Goal: Task Accomplishment & Management: Manage account settings

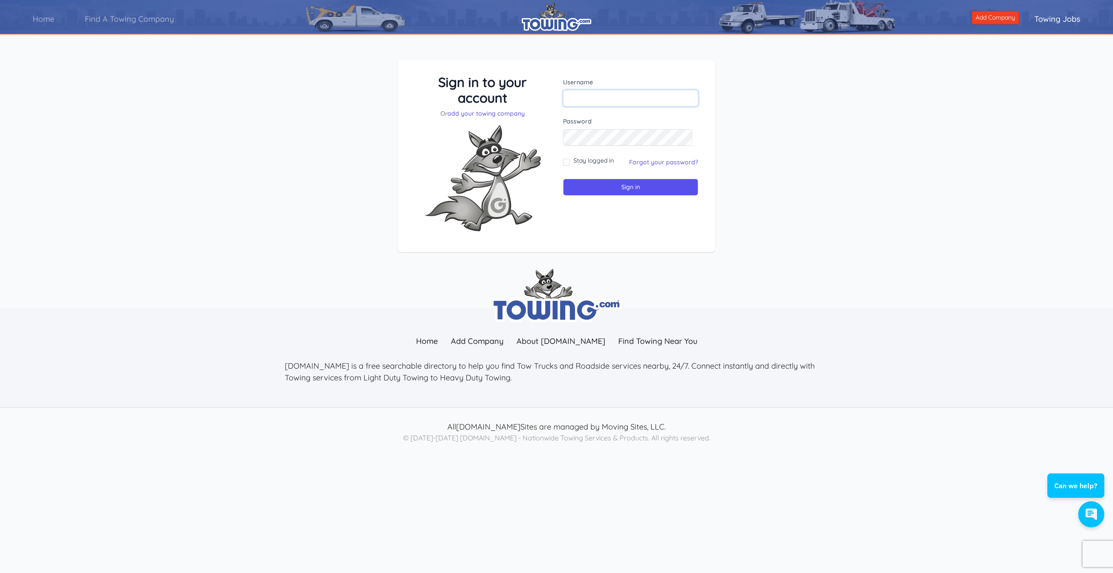
click at [594, 97] on input "text" at bounding box center [630, 98] width 135 height 17
click at [595, 96] on input "text" at bounding box center [630, 98] width 135 height 17
click at [548, 123] on img at bounding box center [482, 178] width 130 height 120
click at [604, 101] on input "text" at bounding box center [630, 98] width 135 height 17
type input "Raoul@freewaypdm.com"
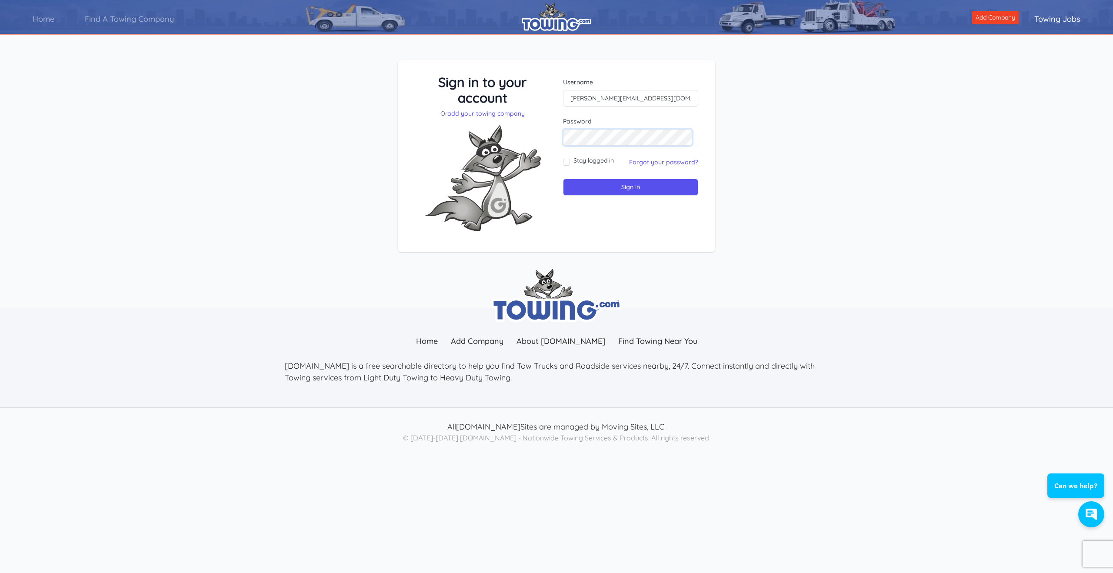
click at [563, 179] on input "Sign in" at bounding box center [630, 187] width 135 height 17
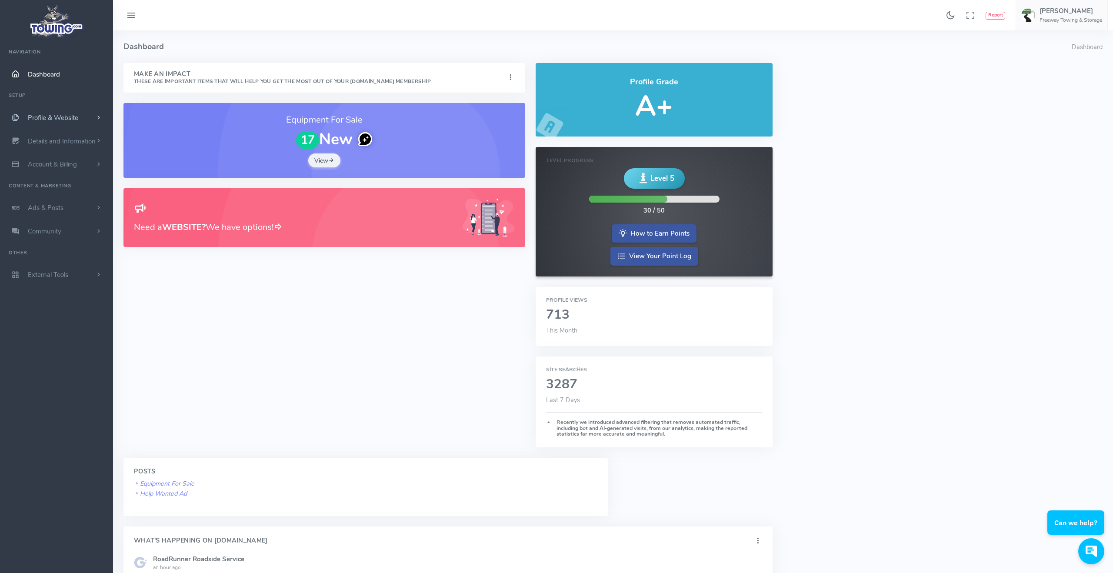
click at [81, 116] on link "Profile & Website" at bounding box center [56, 117] width 113 height 23
click at [66, 283] on span "Details and Information" at bounding box center [62, 280] width 68 height 9
click at [89, 374] on link "External Tools" at bounding box center [56, 375] width 113 height 23
click at [63, 115] on span "Profile & Website" at bounding box center [53, 117] width 50 height 9
click at [69, 135] on link "Homepage Content" at bounding box center [67, 134] width 91 height 17
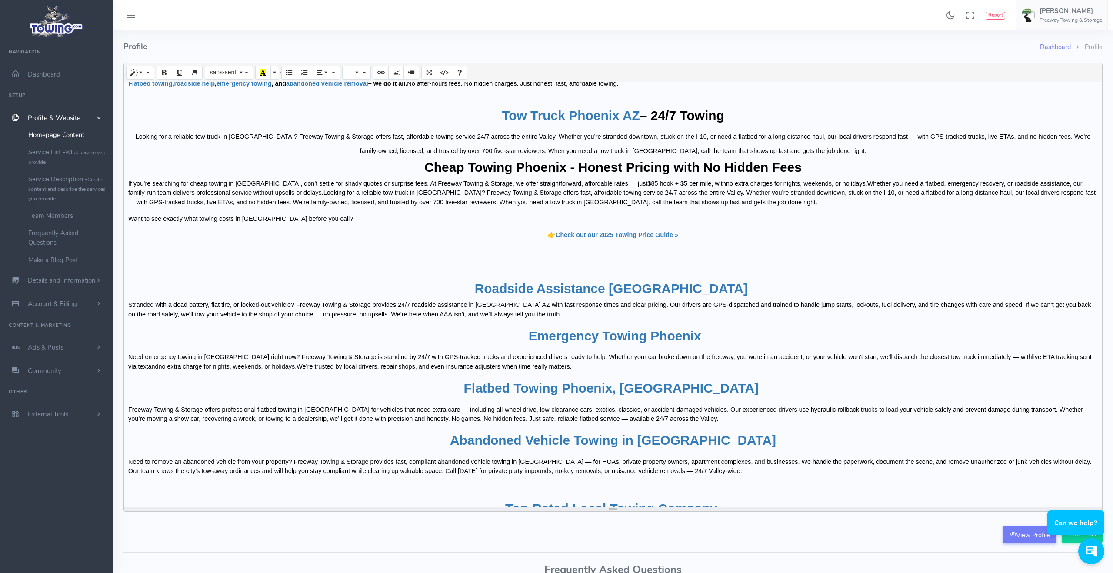
scroll to position [1, 0]
drag, startPoint x: 611, startPoint y: 280, endPoint x: 603, endPoint y: 509, distance: 228.8
click at [603, 509] on div "resize" at bounding box center [613, 508] width 978 height 4
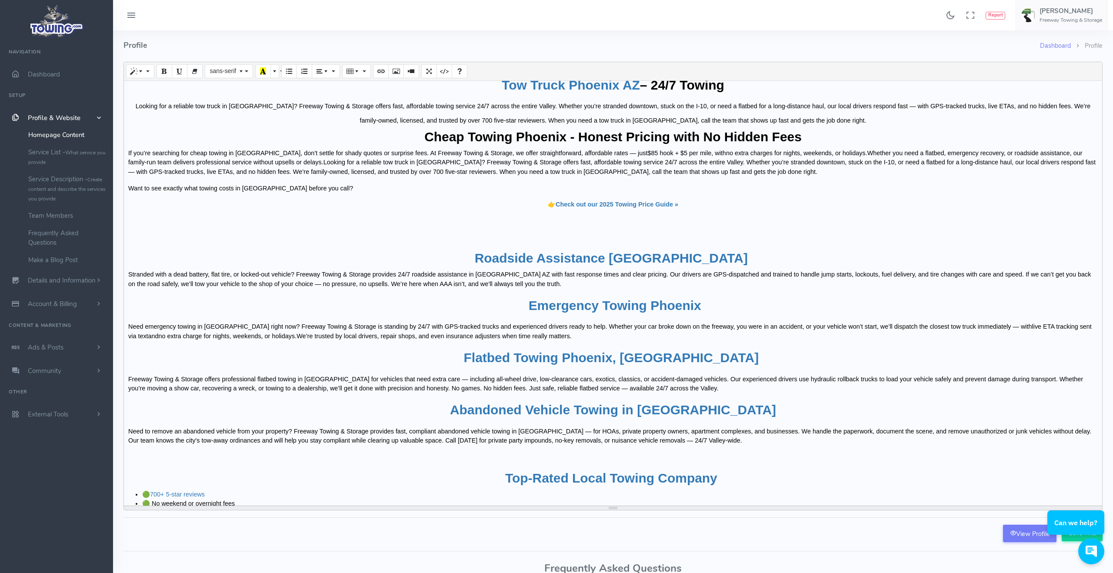
scroll to position [539, 0]
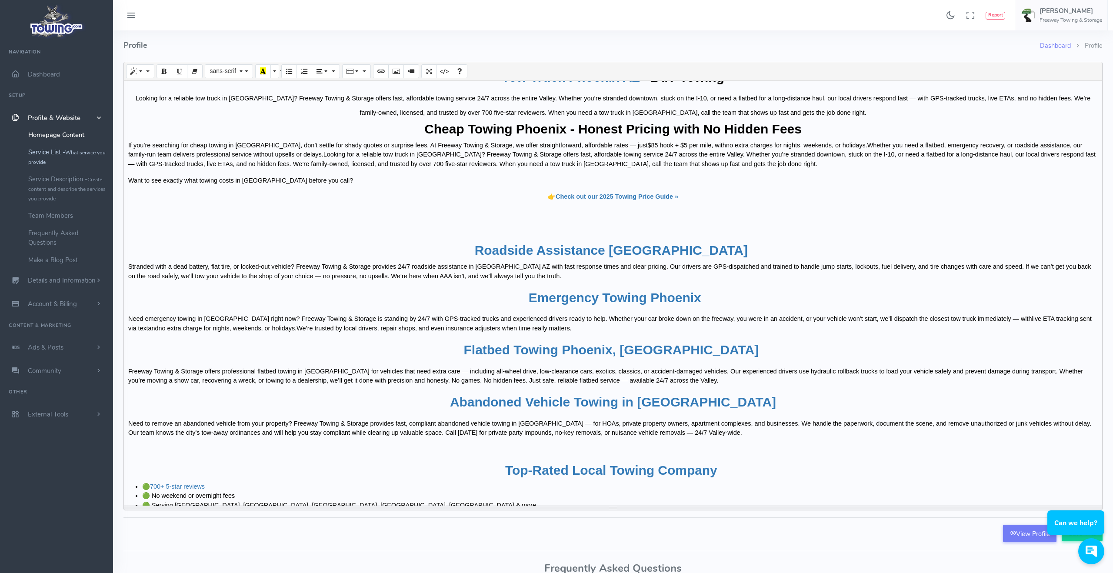
click at [36, 154] on link "Service List - What service you provide" at bounding box center [67, 156] width 91 height 27
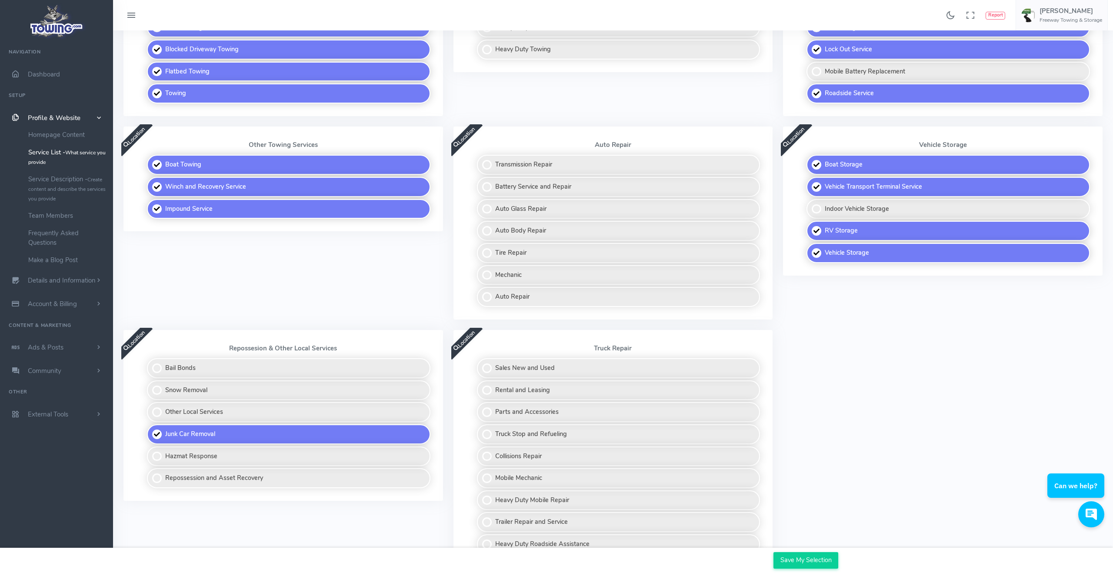
scroll to position [372, 0]
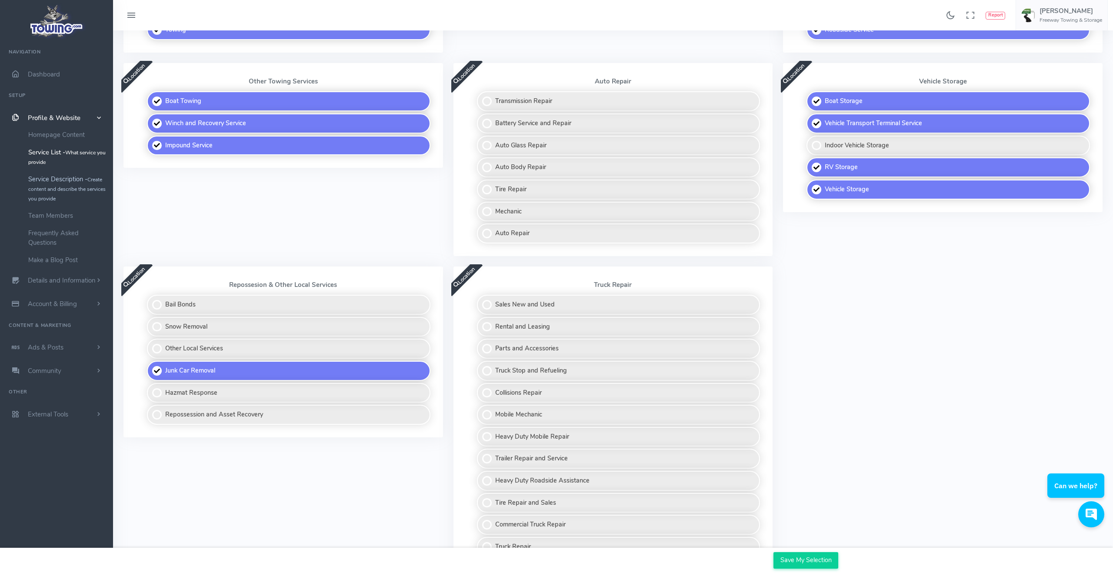
click at [65, 183] on link "Service Description - Create content and describe the services you provide" at bounding box center [67, 188] width 91 height 37
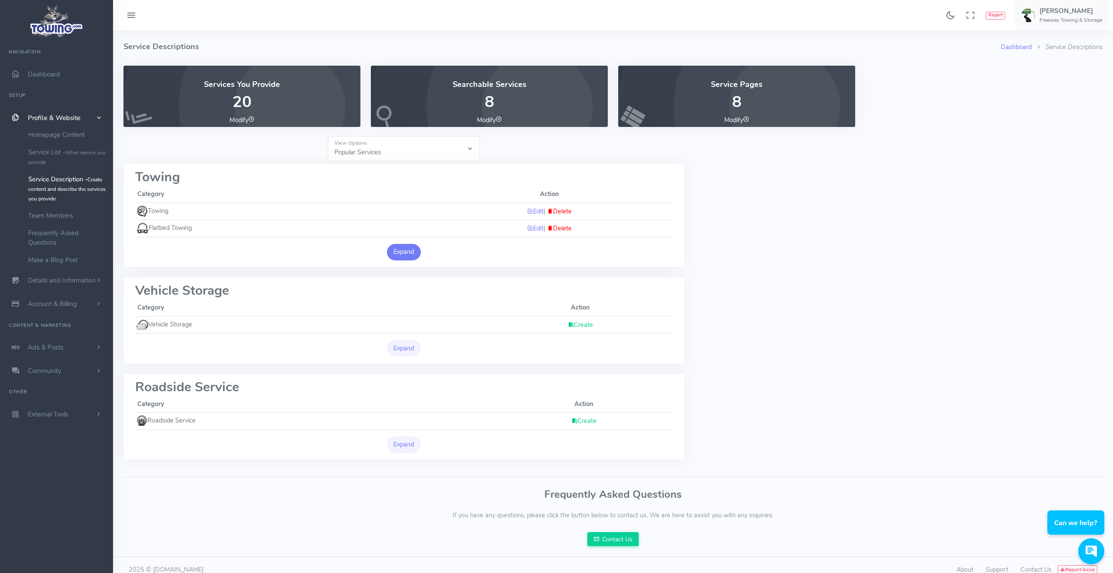
click at [409, 251] on button "Expand" at bounding box center [404, 252] width 34 height 17
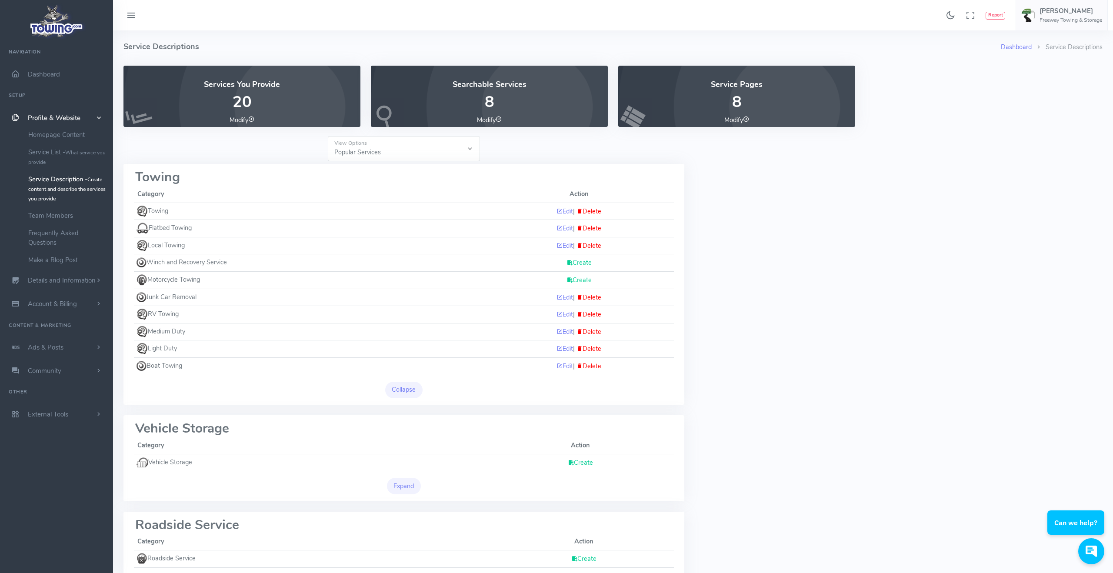
scroll to position [92, 0]
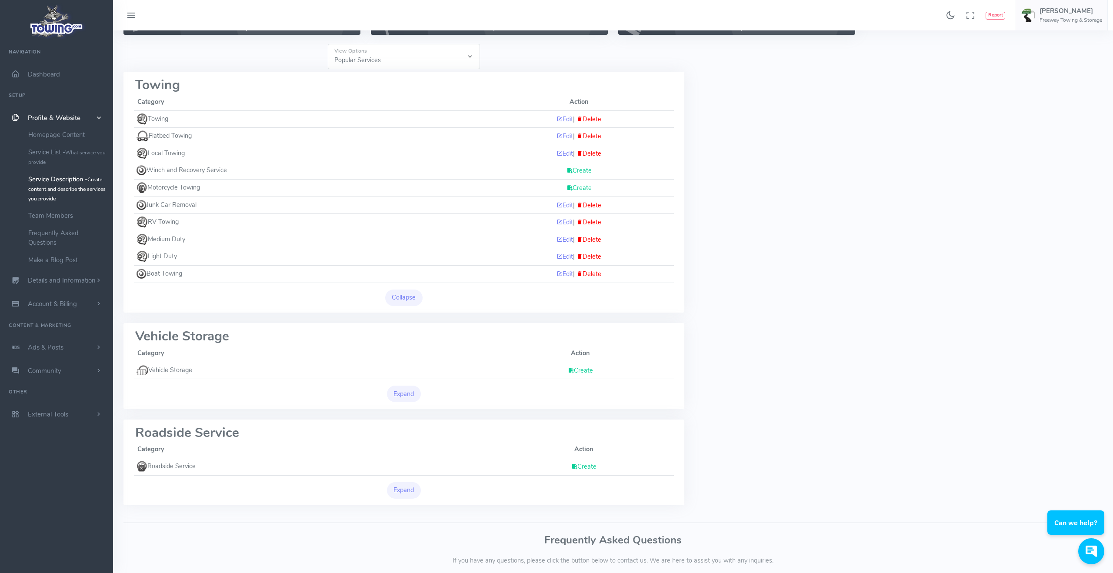
click at [397, 484] on button "Expand" at bounding box center [404, 490] width 34 height 17
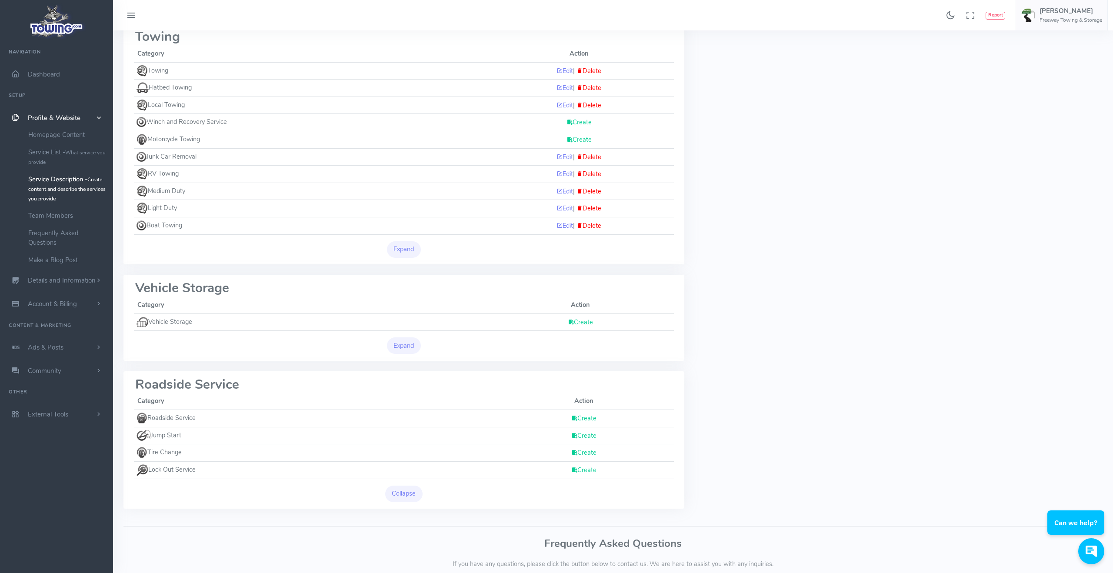
scroll to position [103, 0]
